Goal: Information Seeking & Learning: Learn about a topic

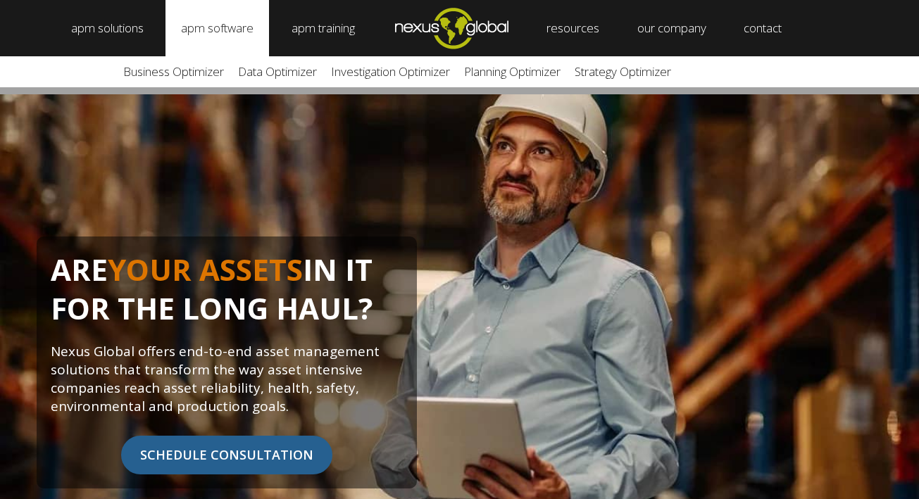
click at [183, 27] on link "apm software" at bounding box center [216, 28] width 103 height 56
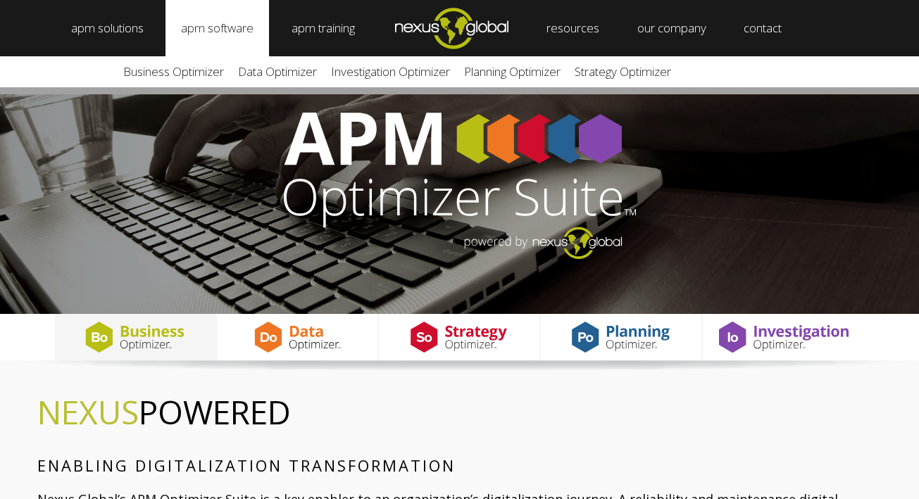
click at [200, 25] on link "apm software" at bounding box center [216, 28] width 103 height 56
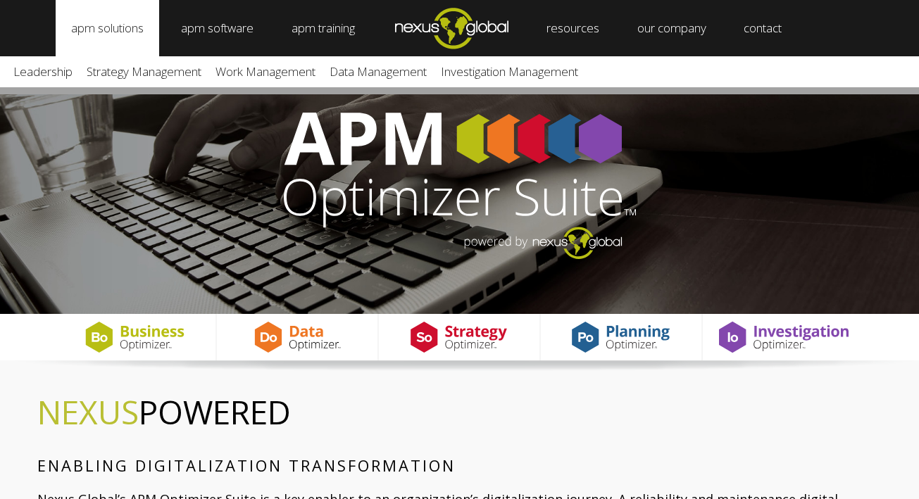
click at [133, 30] on link "apm solutions" at bounding box center [107, 28] width 103 height 56
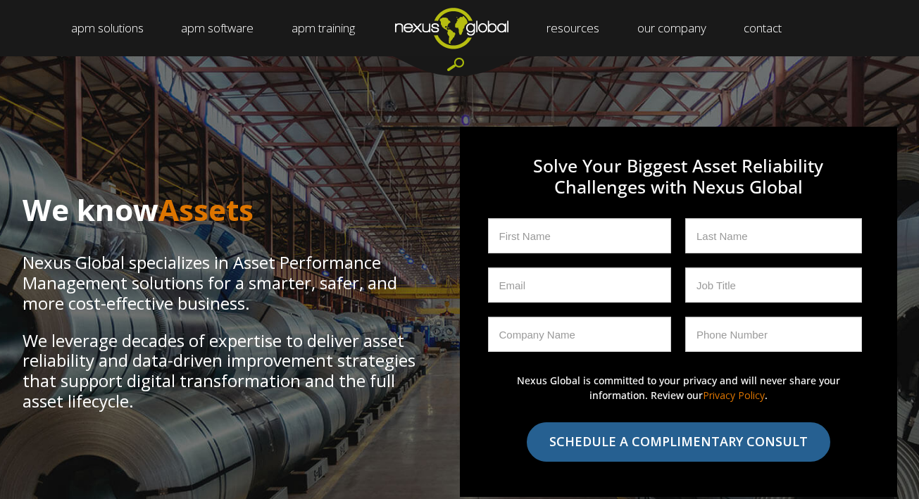
click at [495, 32] on img "Navigation Menu" at bounding box center [451, 28] width 151 height 56
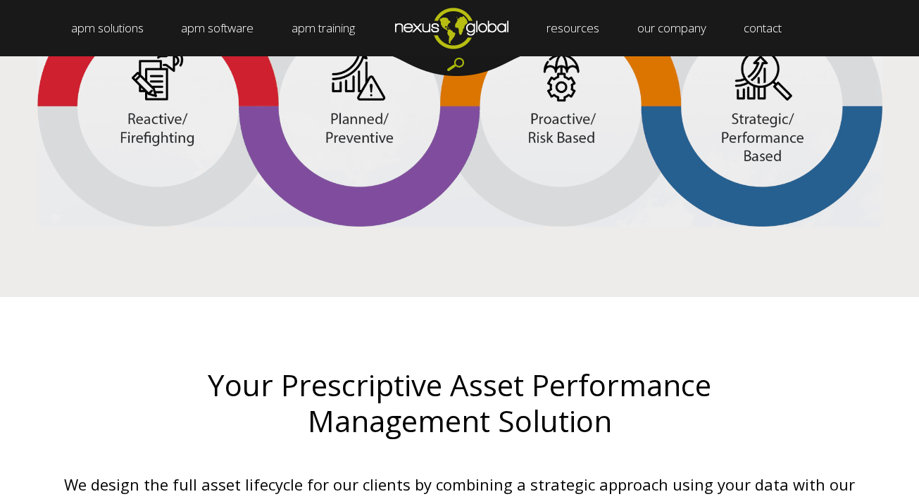
scroll to position [2306, 0]
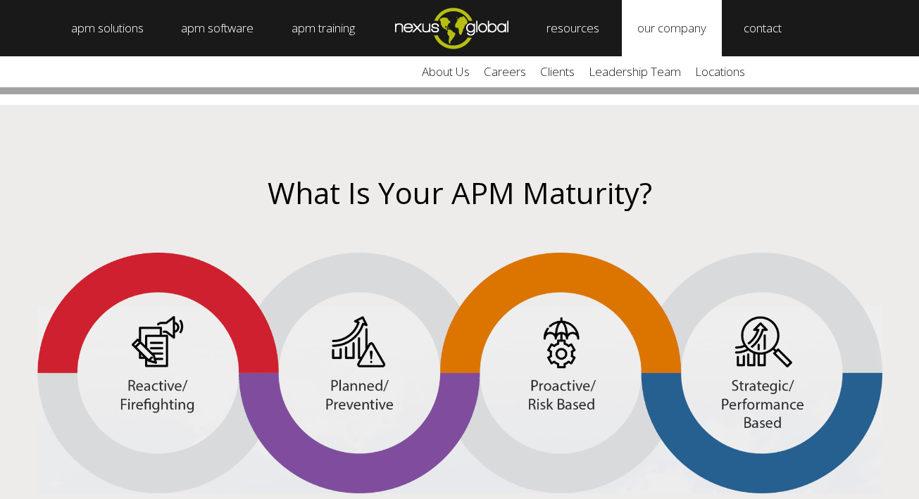
click at [680, 15] on link "our company" at bounding box center [672, 28] width 100 height 56
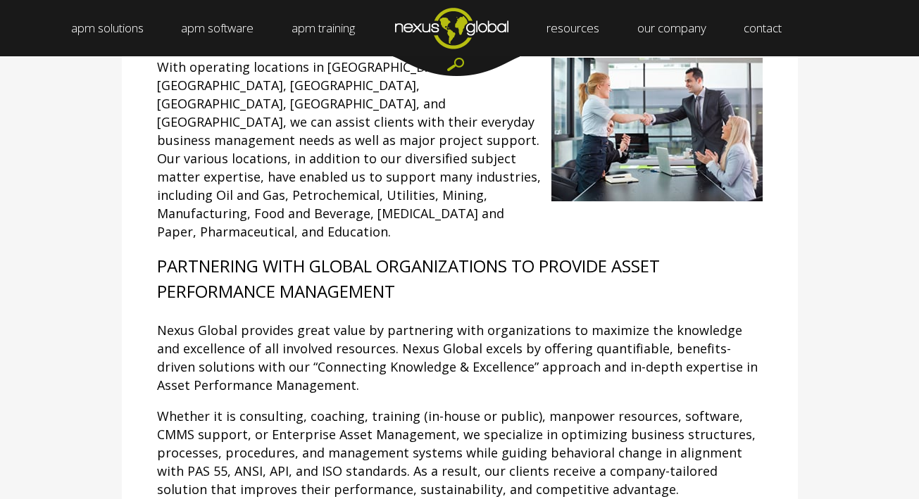
scroll to position [315, 0]
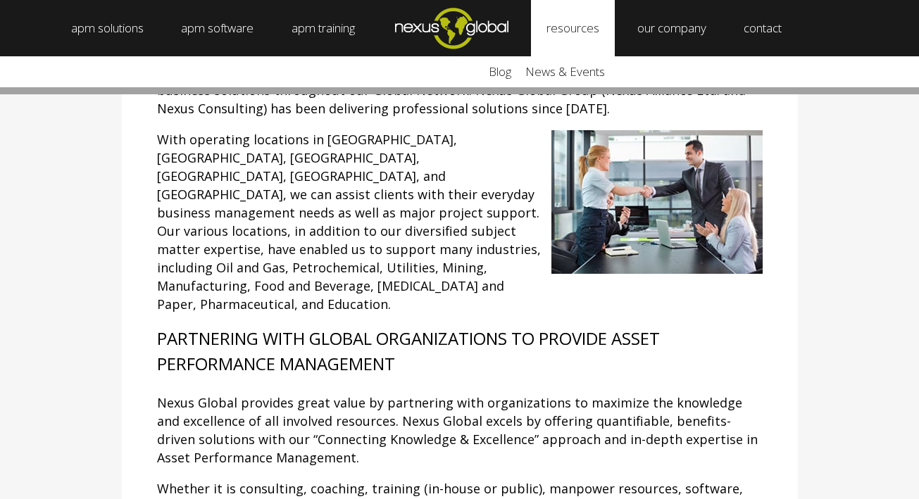
click at [567, 39] on link "resources" at bounding box center [573, 28] width 84 height 56
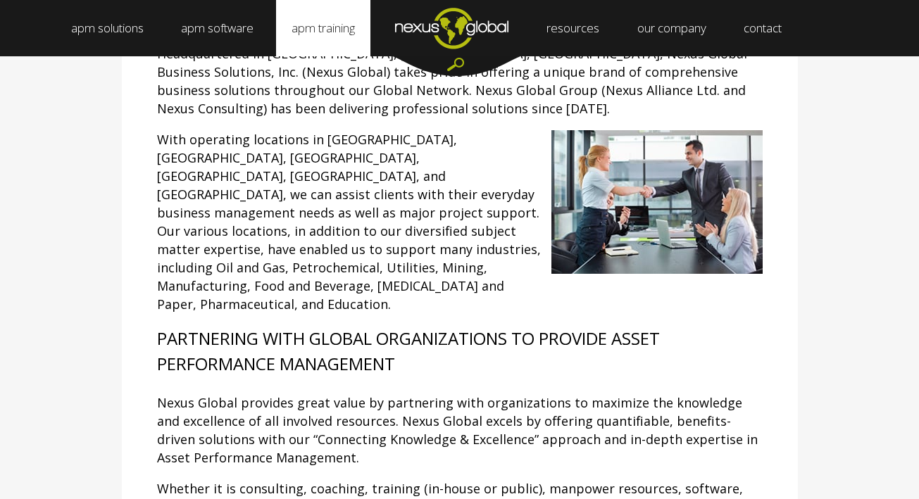
click at [355, 27] on link "apm training" at bounding box center [323, 28] width 94 height 56
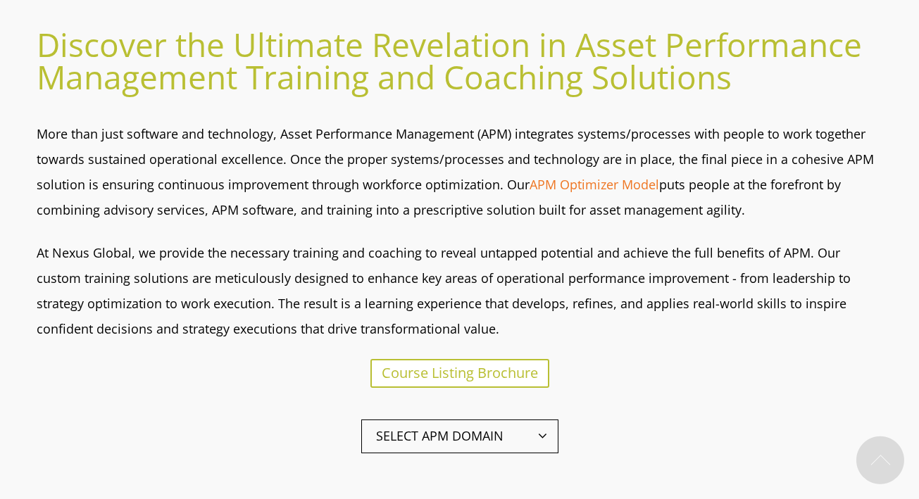
scroll to position [558, 0]
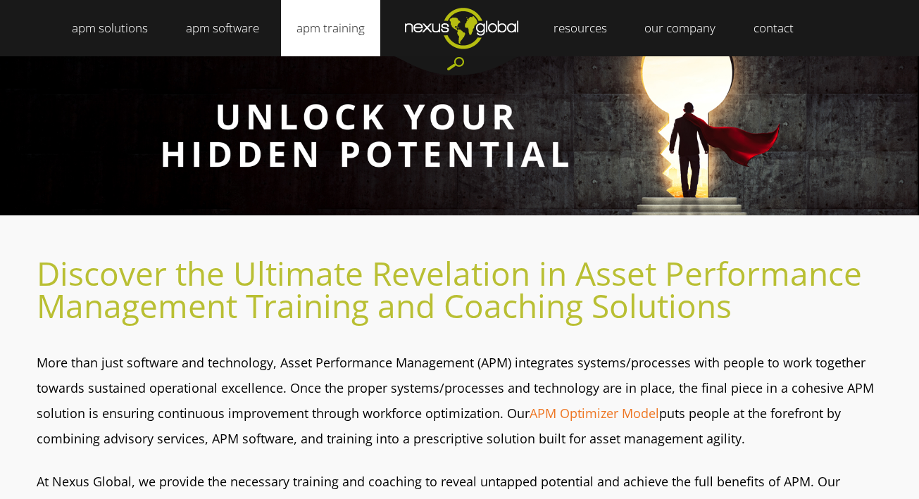
click at [332, 27] on link "apm training" at bounding box center [330, 28] width 99 height 56
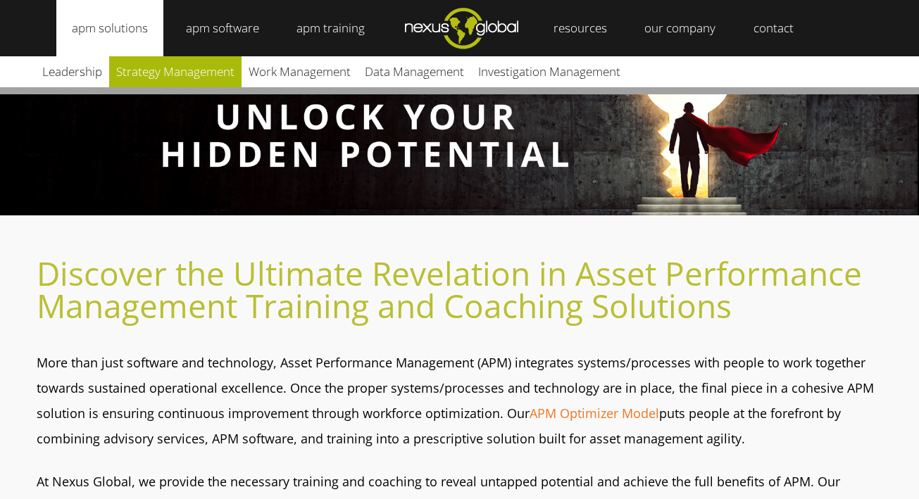
click at [158, 70] on link "Strategy Management" at bounding box center [175, 71] width 132 height 31
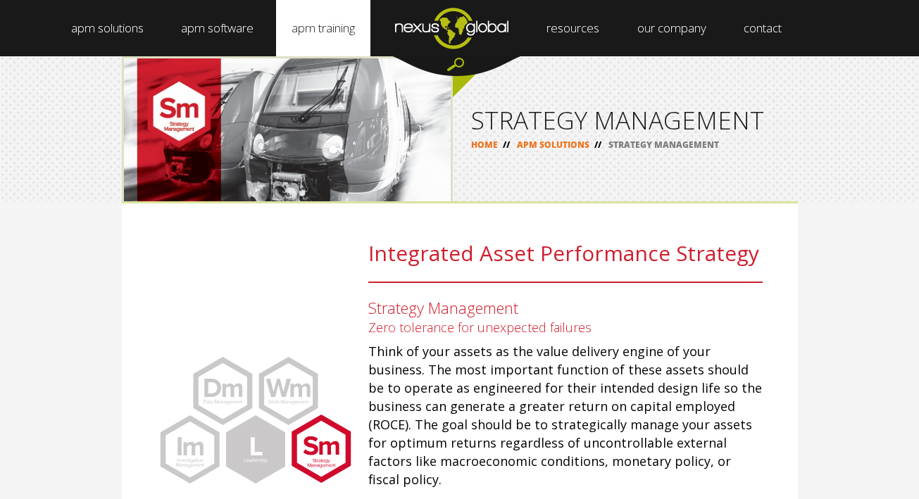
click at [311, 25] on link "apm training" at bounding box center [323, 28] width 94 height 56
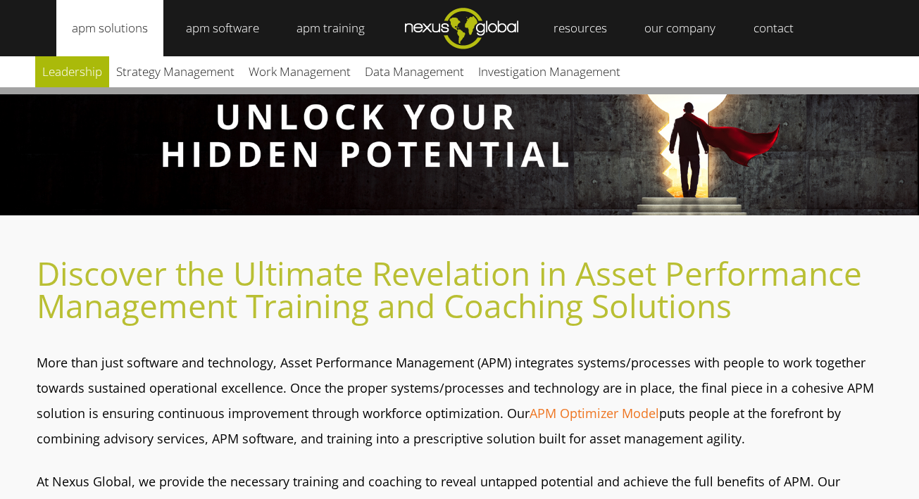
click at [73, 68] on link "Leadership" at bounding box center [72, 71] width 74 height 31
